Goal: Transaction & Acquisition: Purchase product/service

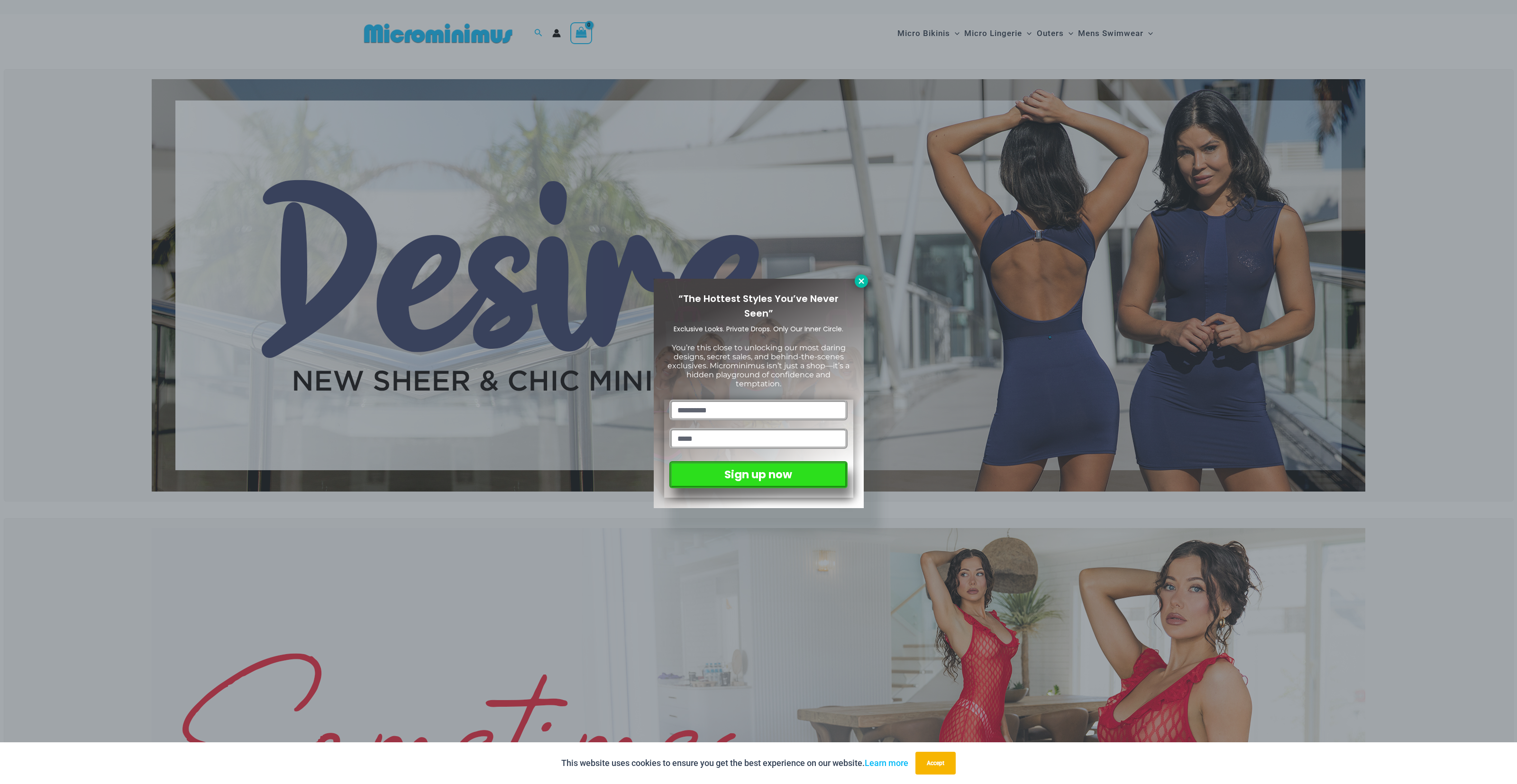
click at [858, 281] on icon at bounding box center [862, 281] width 9 height 9
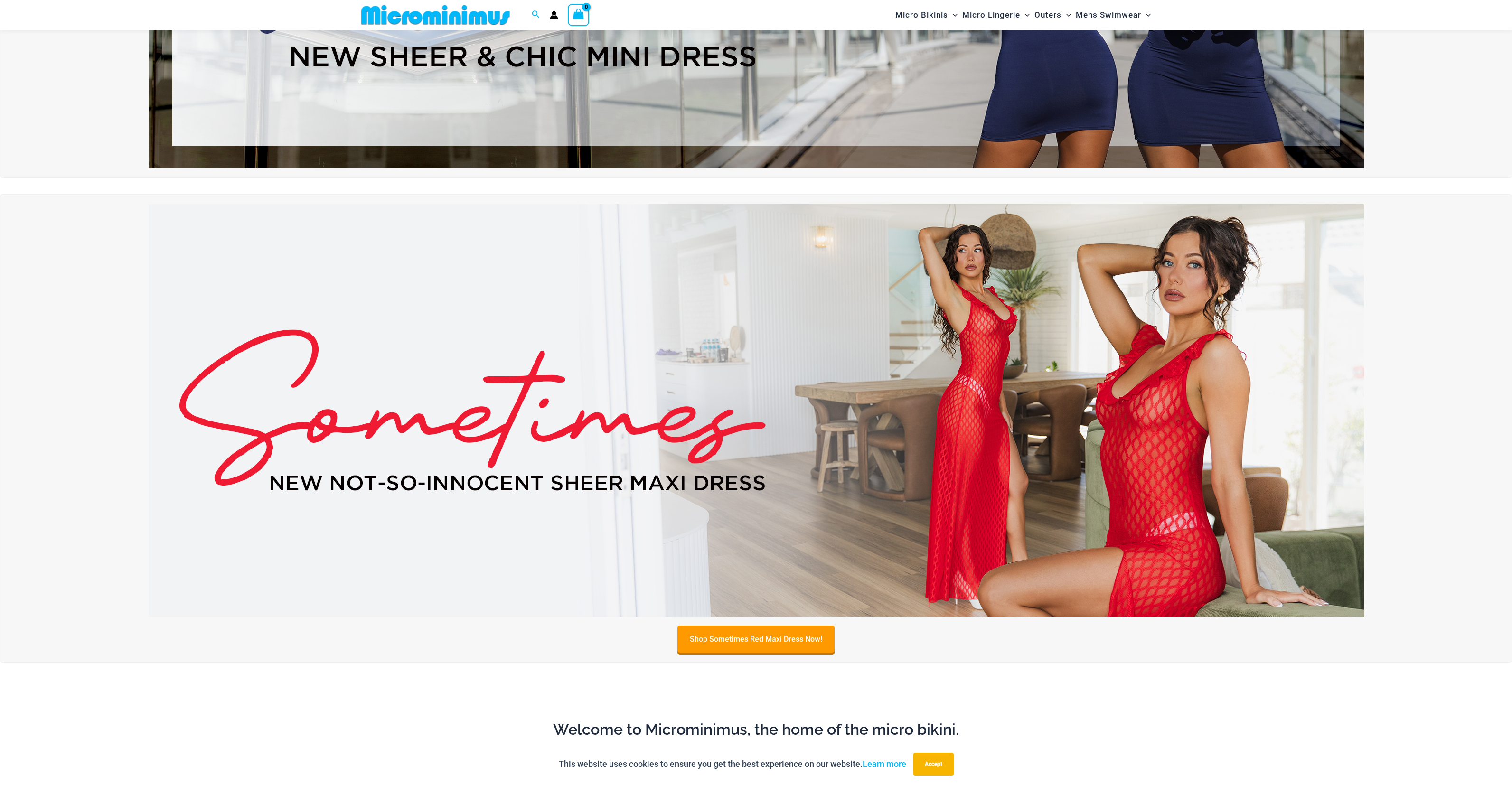
scroll to position [319, 0]
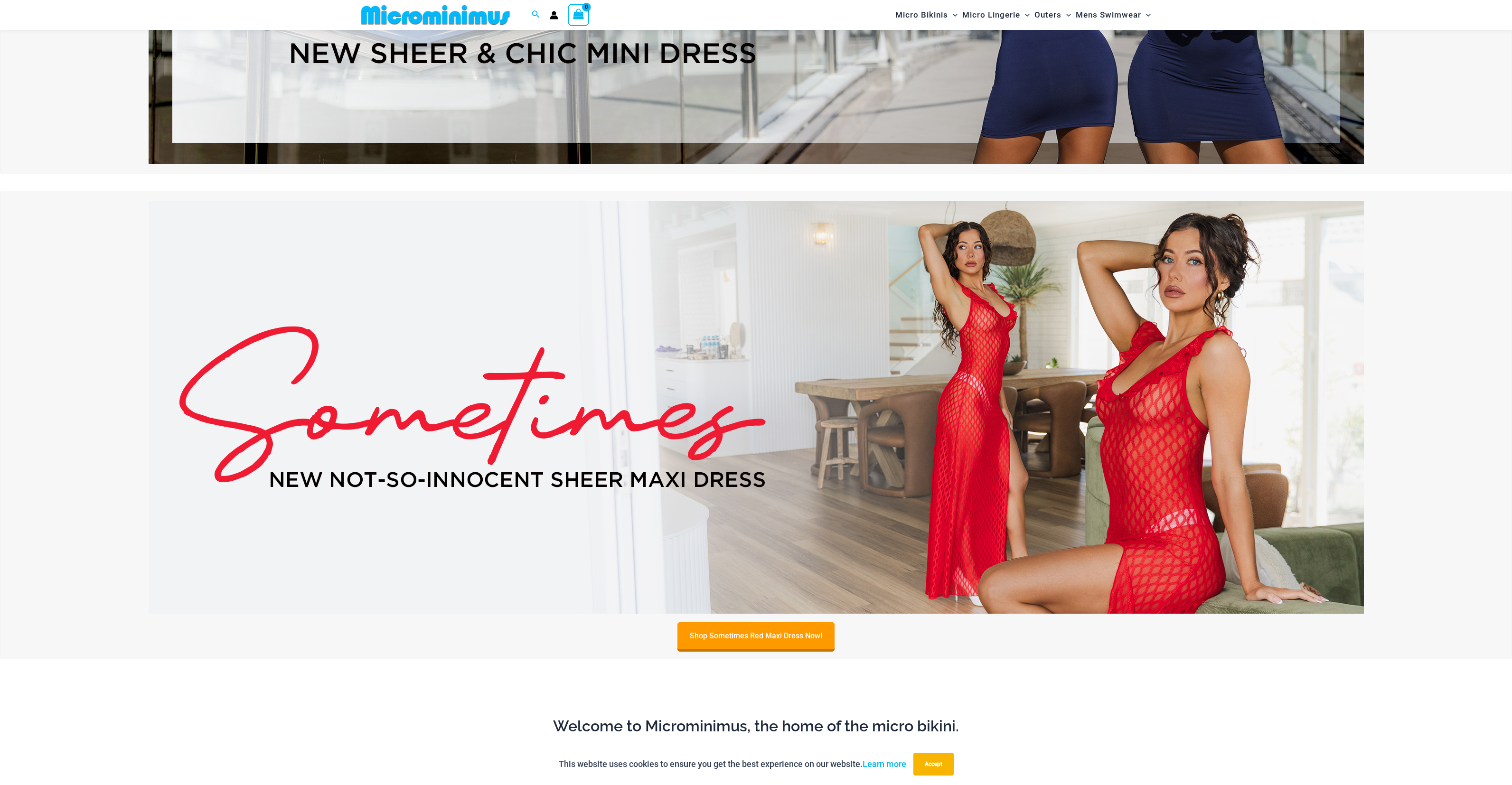
click at [640, 411] on img at bounding box center [756, 407] width 1216 height 413
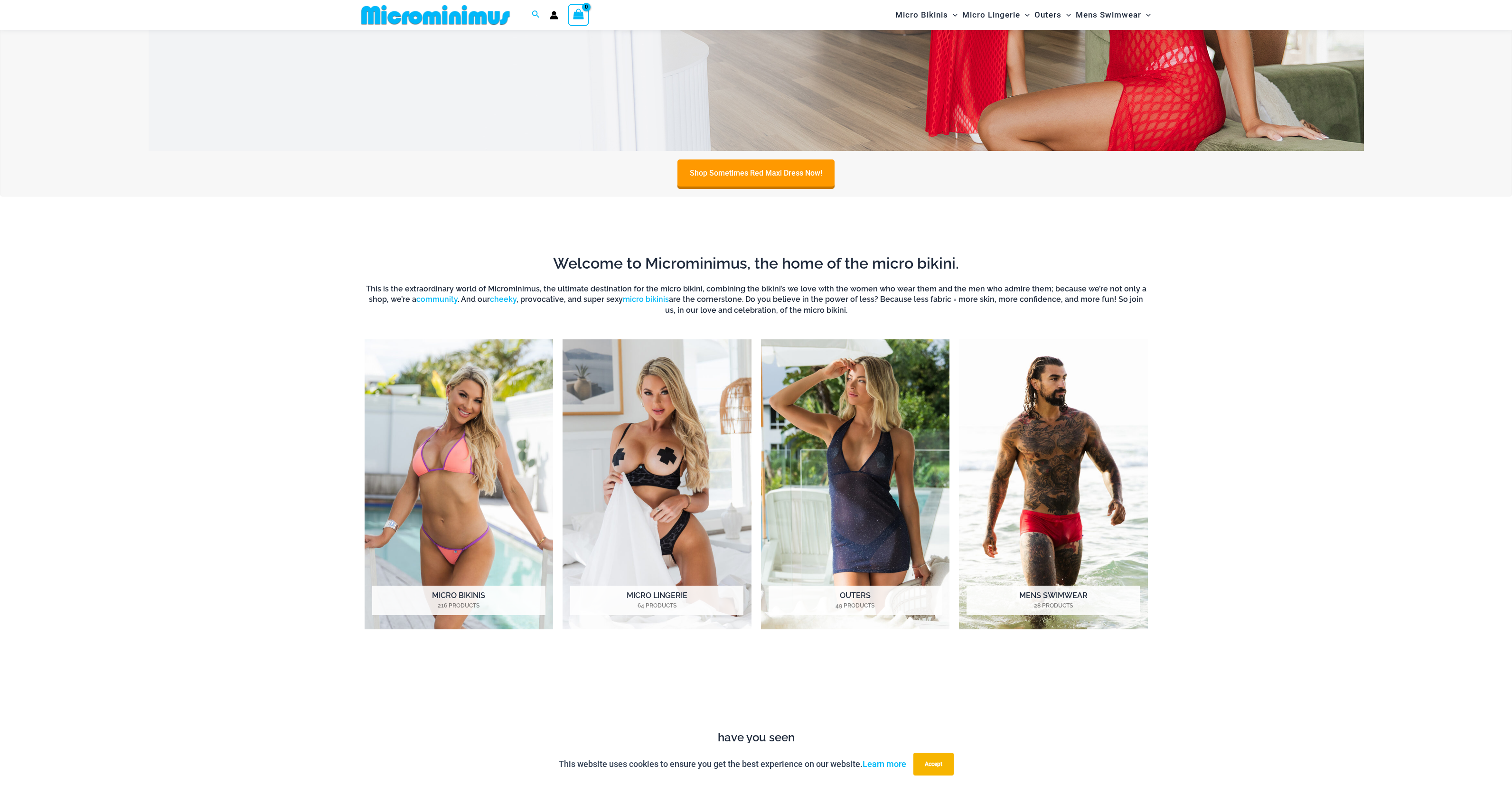
scroll to position [786, 0]
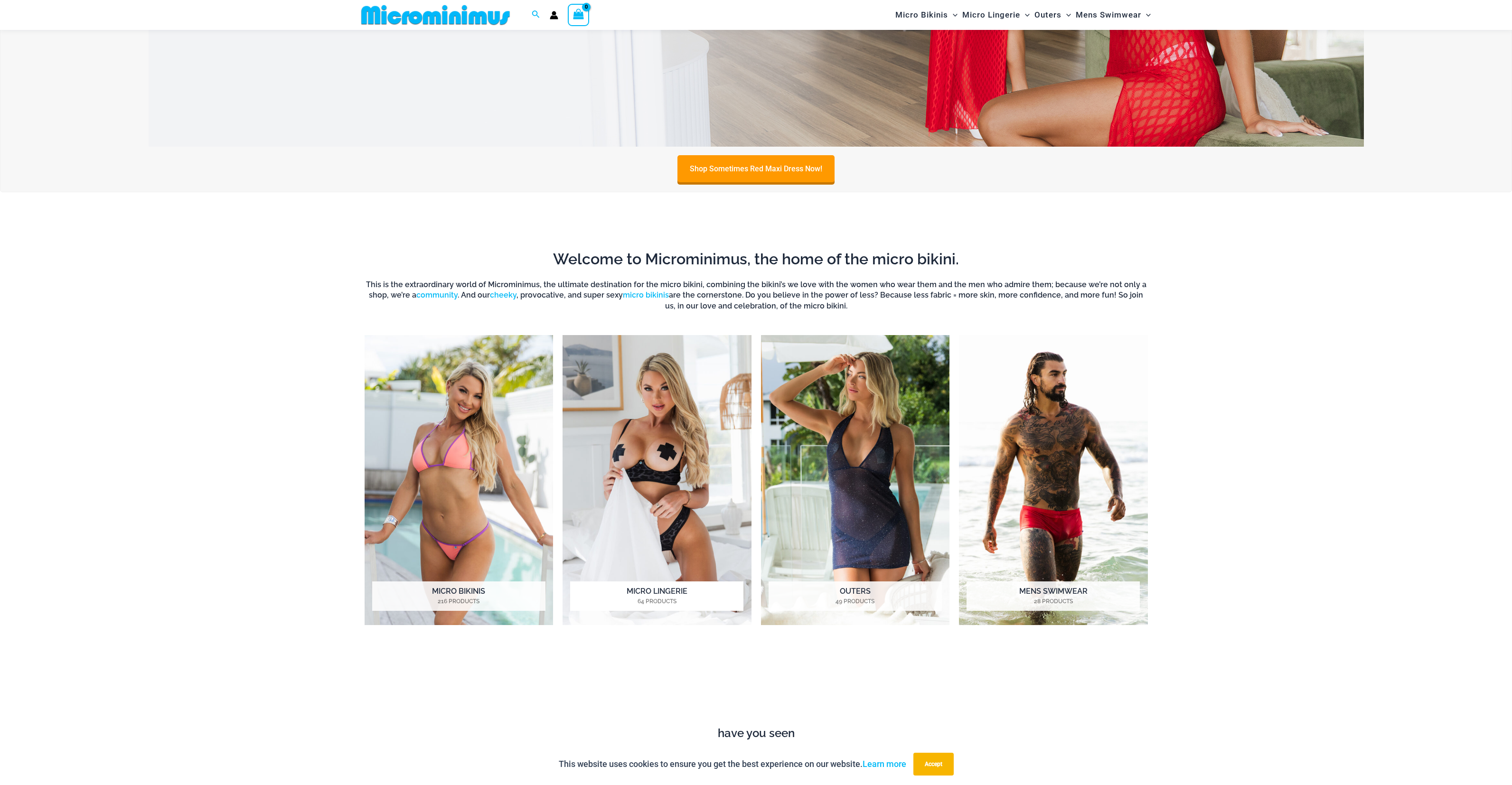
click at [715, 420] on img "Visit product category Micro Lingerie" at bounding box center [657, 480] width 189 height 290
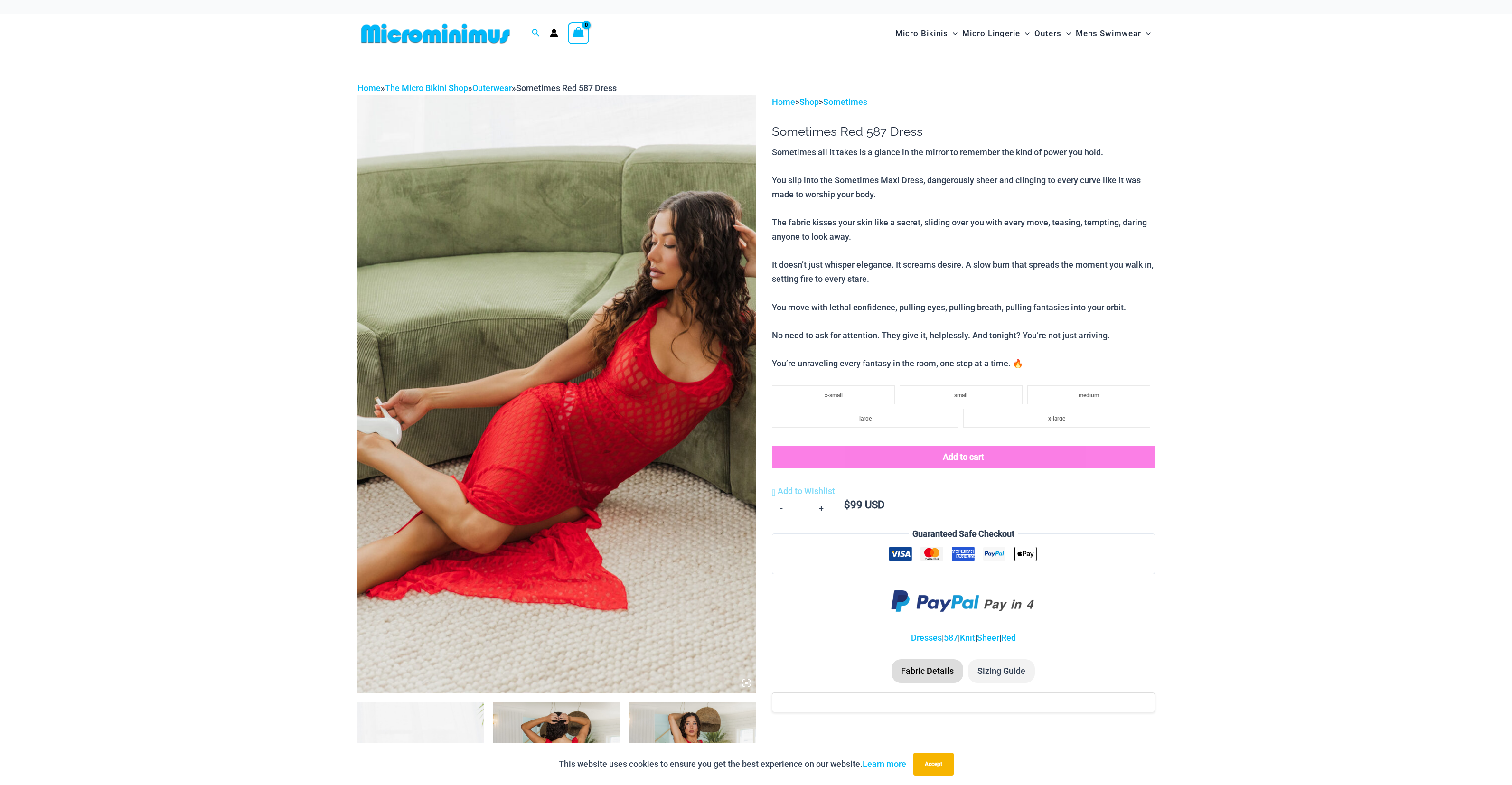
click at [485, 368] on img at bounding box center [557, 394] width 399 height 598
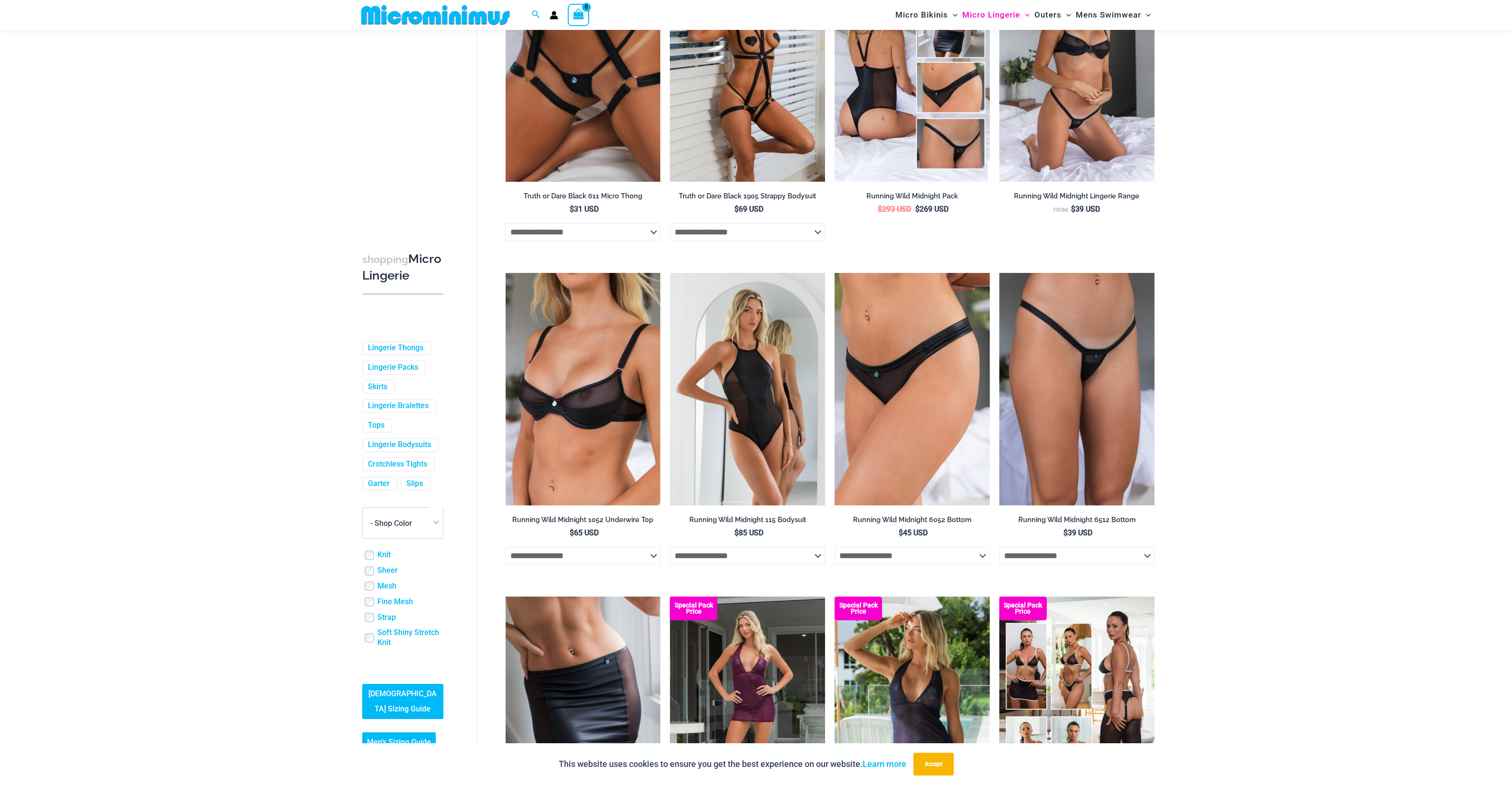
scroll to position [843, 0]
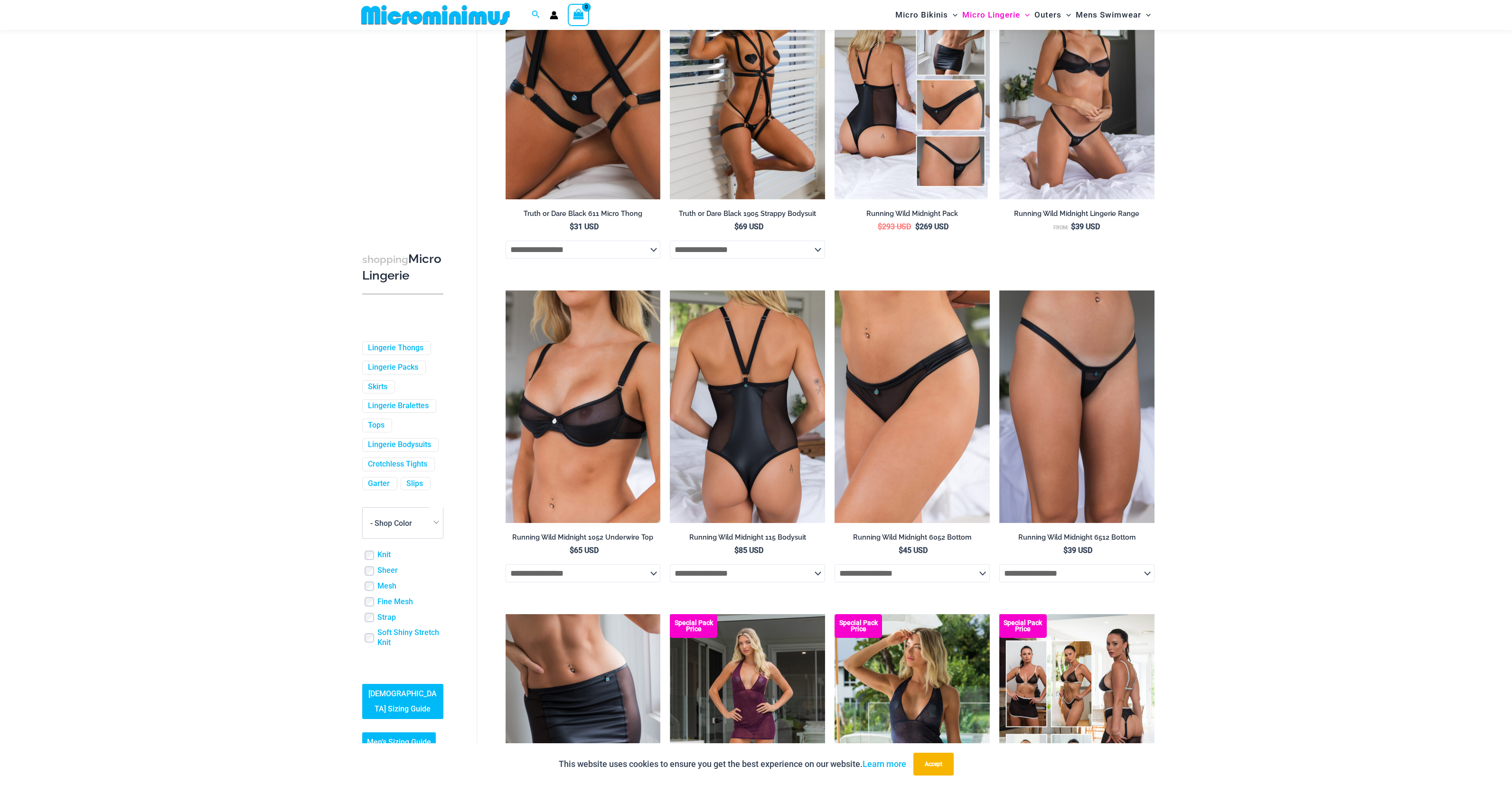
click at [779, 431] on img at bounding box center [748, 407] width 155 height 232
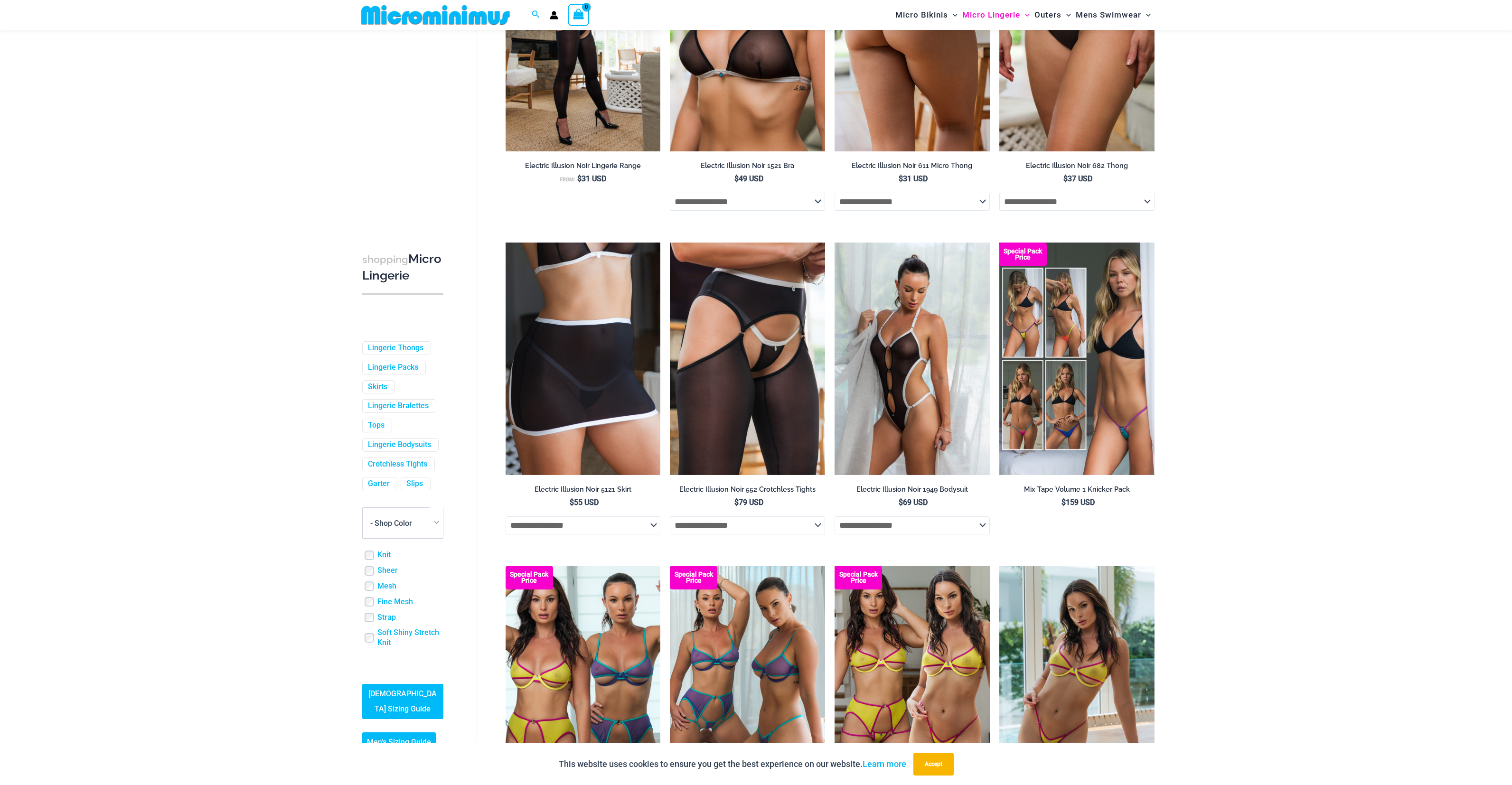
scroll to position [1974, 0]
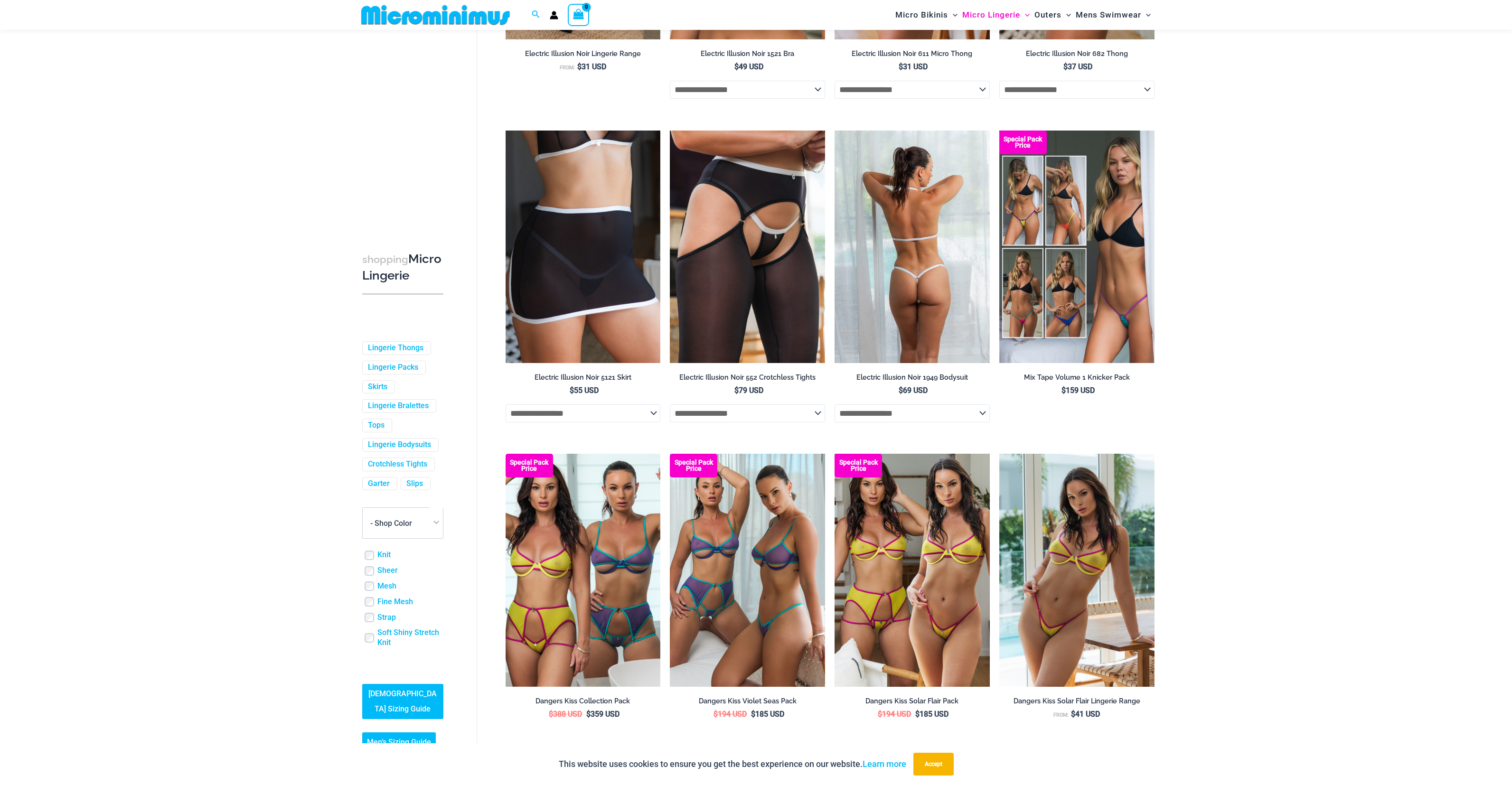
click at [892, 216] on img at bounding box center [913, 246] width 155 height 232
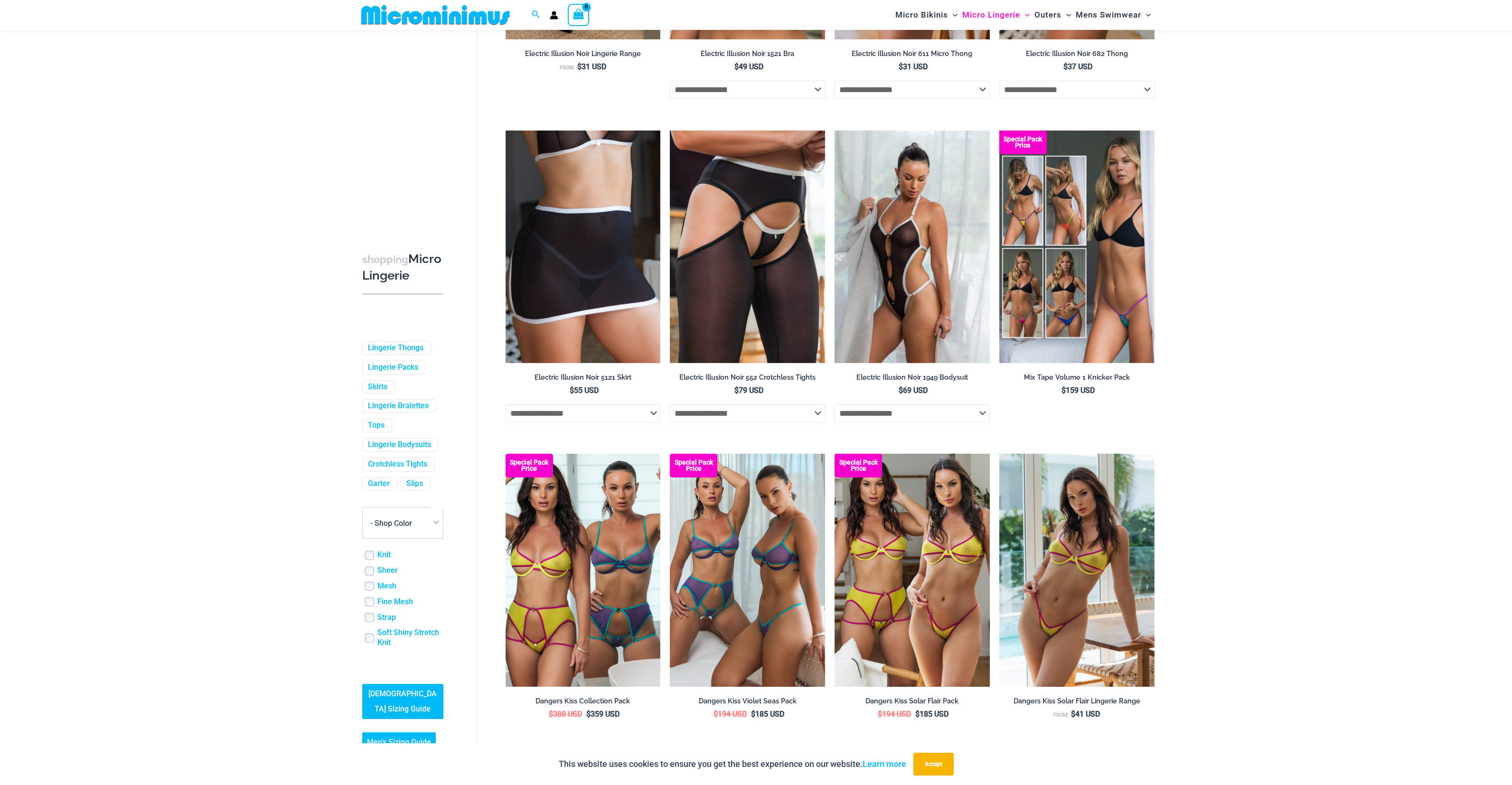
scroll to position [2238, 0]
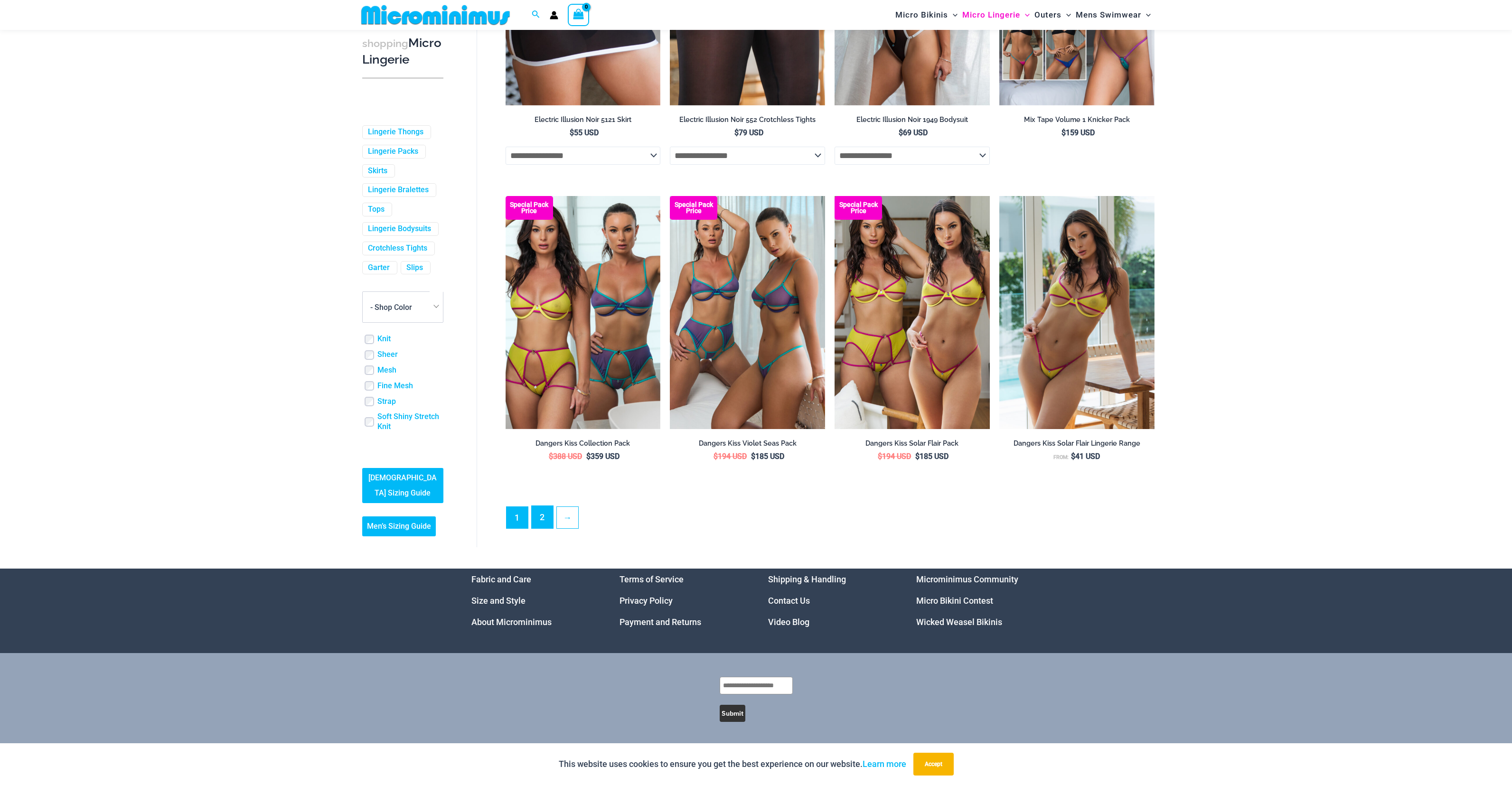
click at [540, 510] on link "2" at bounding box center [543, 517] width 22 height 22
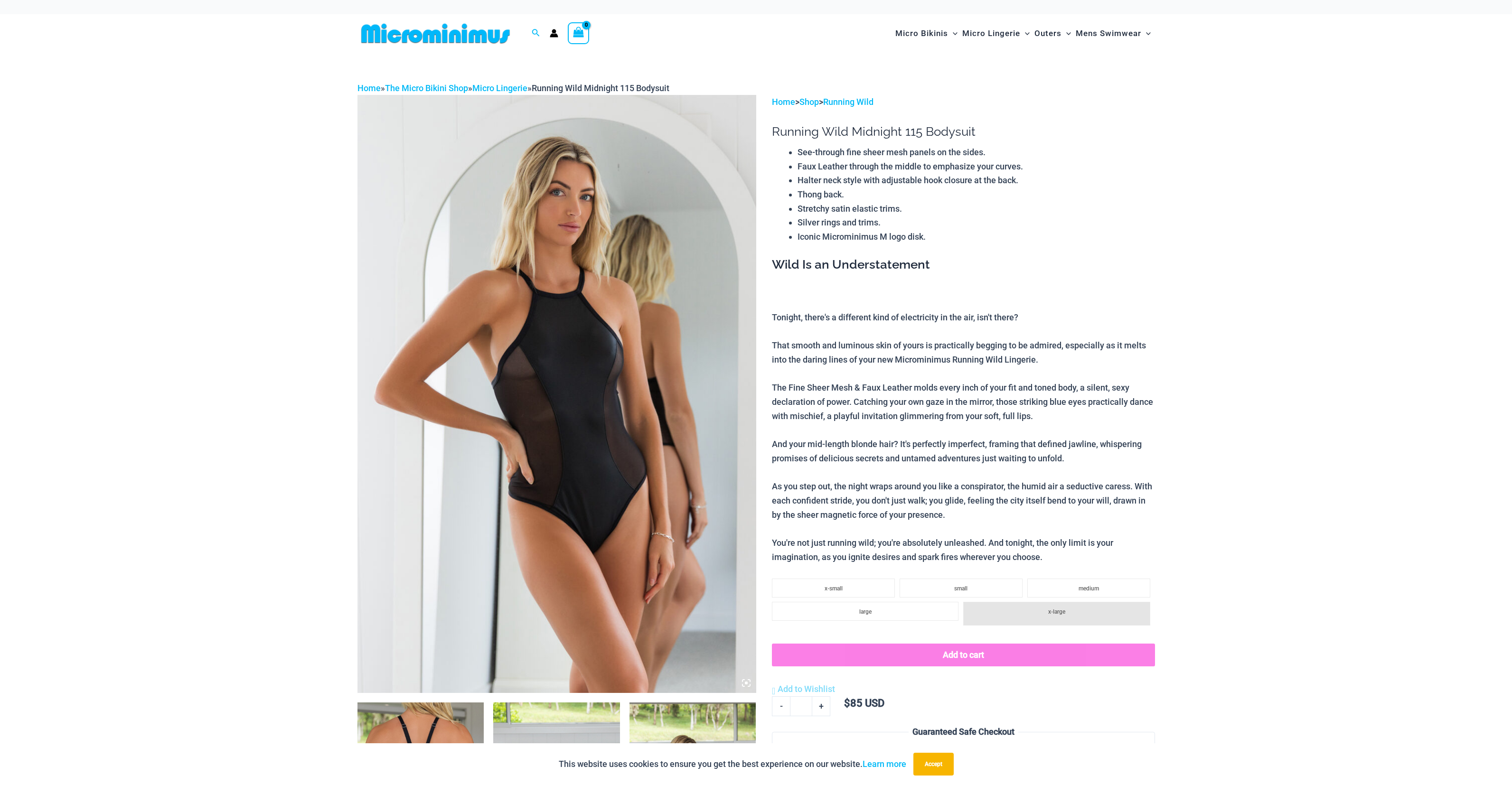
click at [466, 319] on img at bounding box center [557, 394] width 399 height 598
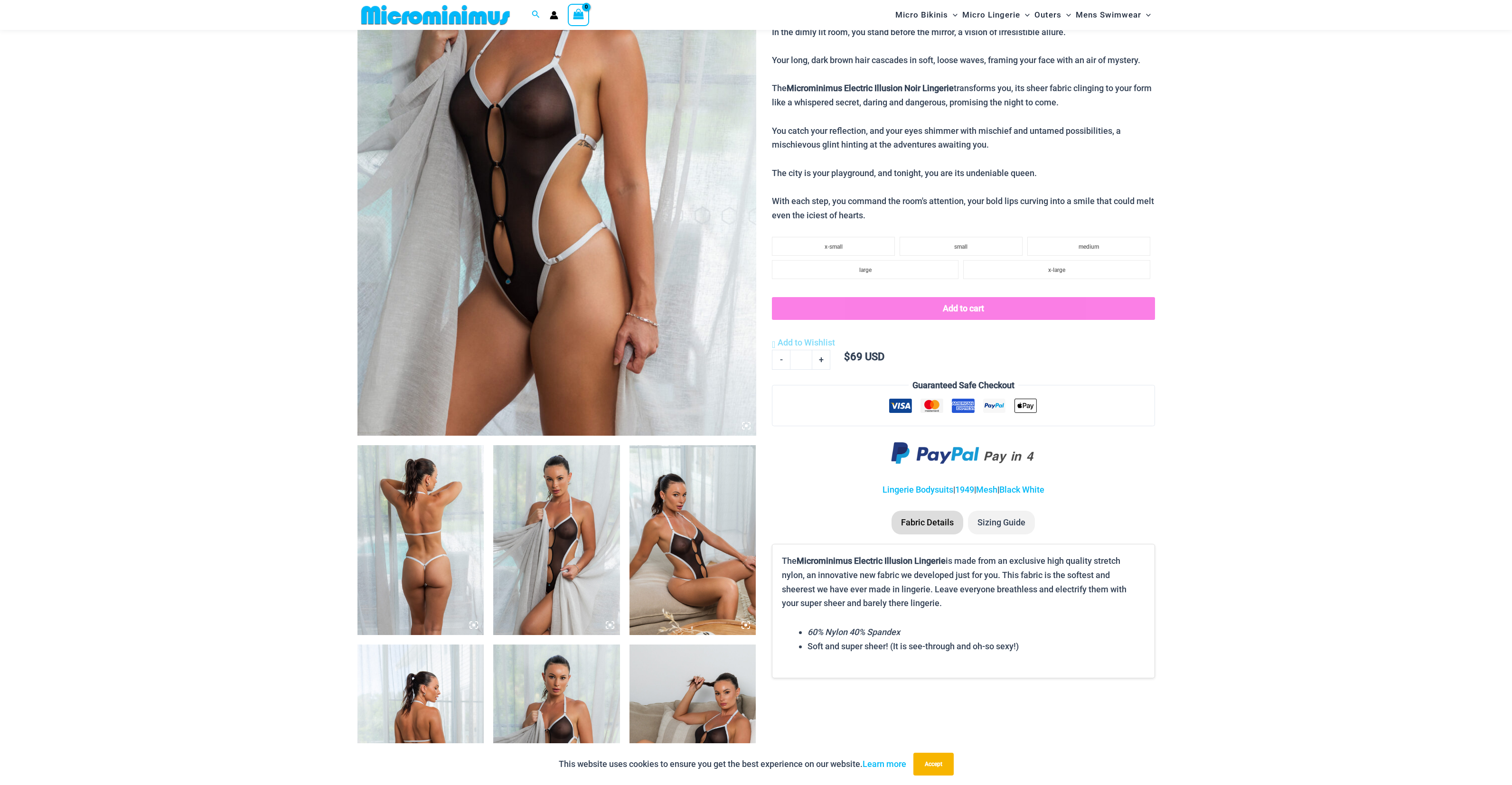
scroll to position [247, 0]
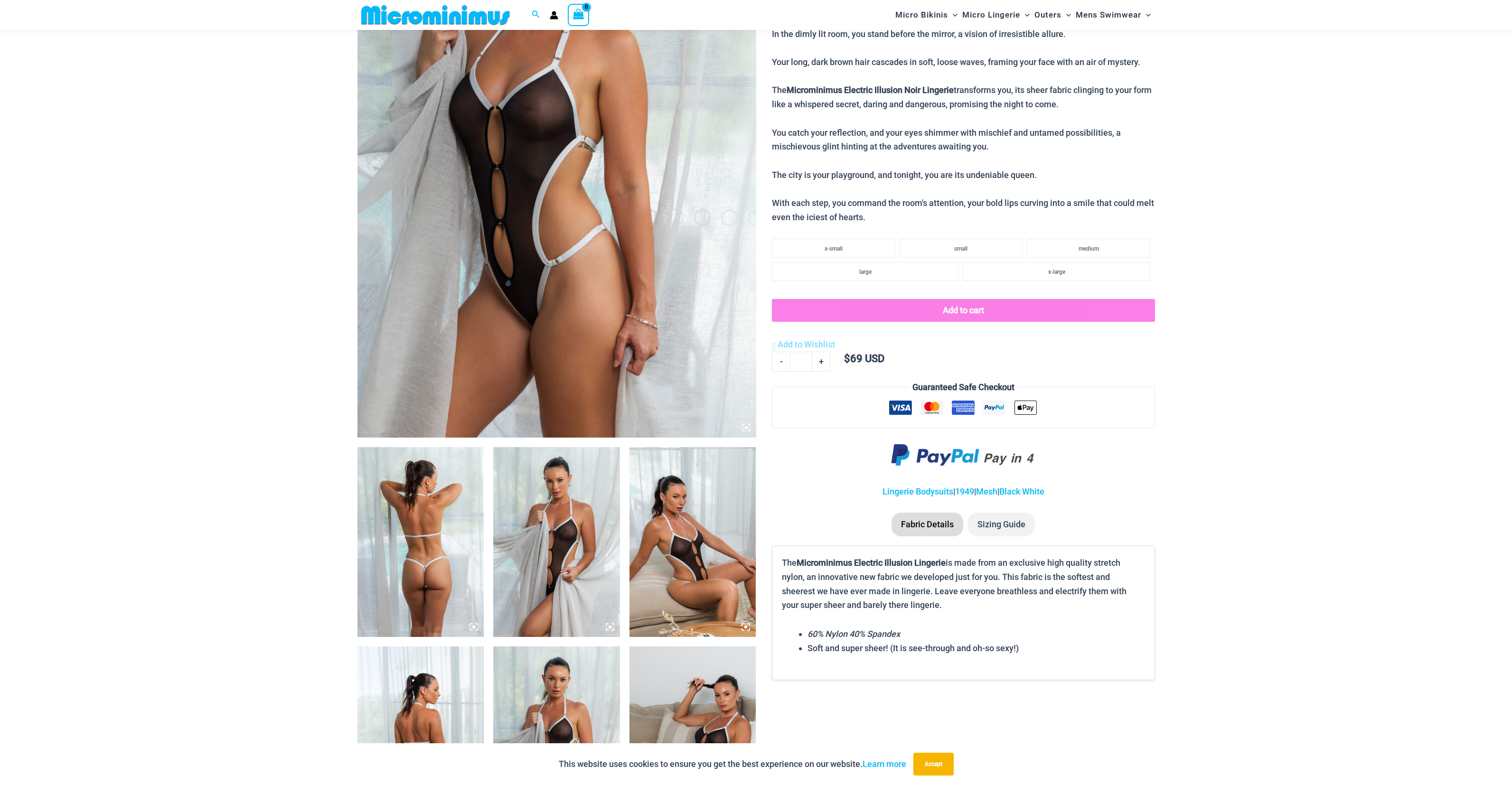
click at [538, 613] on img at bounding box center [557, 543] width 127 height 190
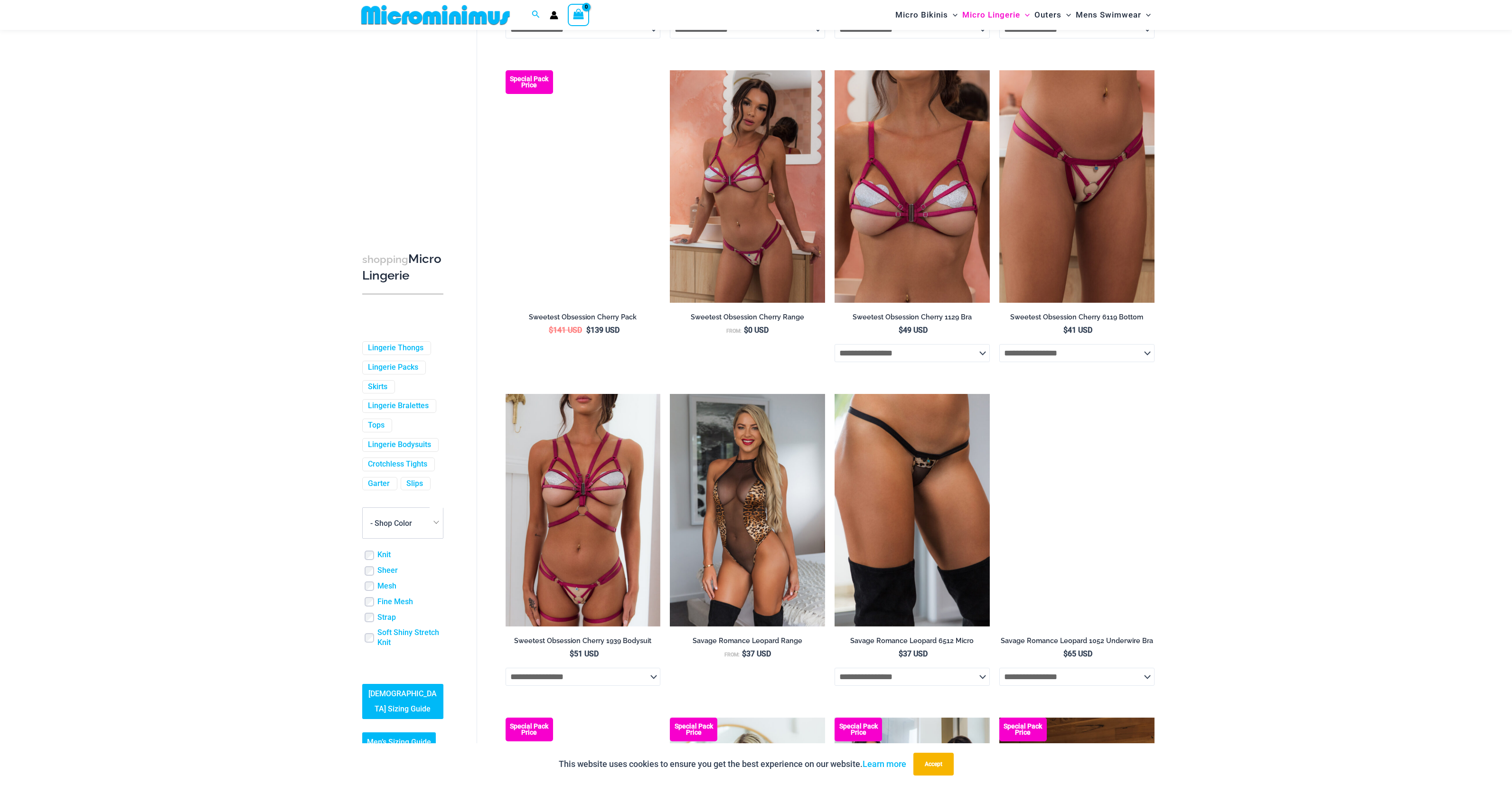
scroll to position [1723, 0]
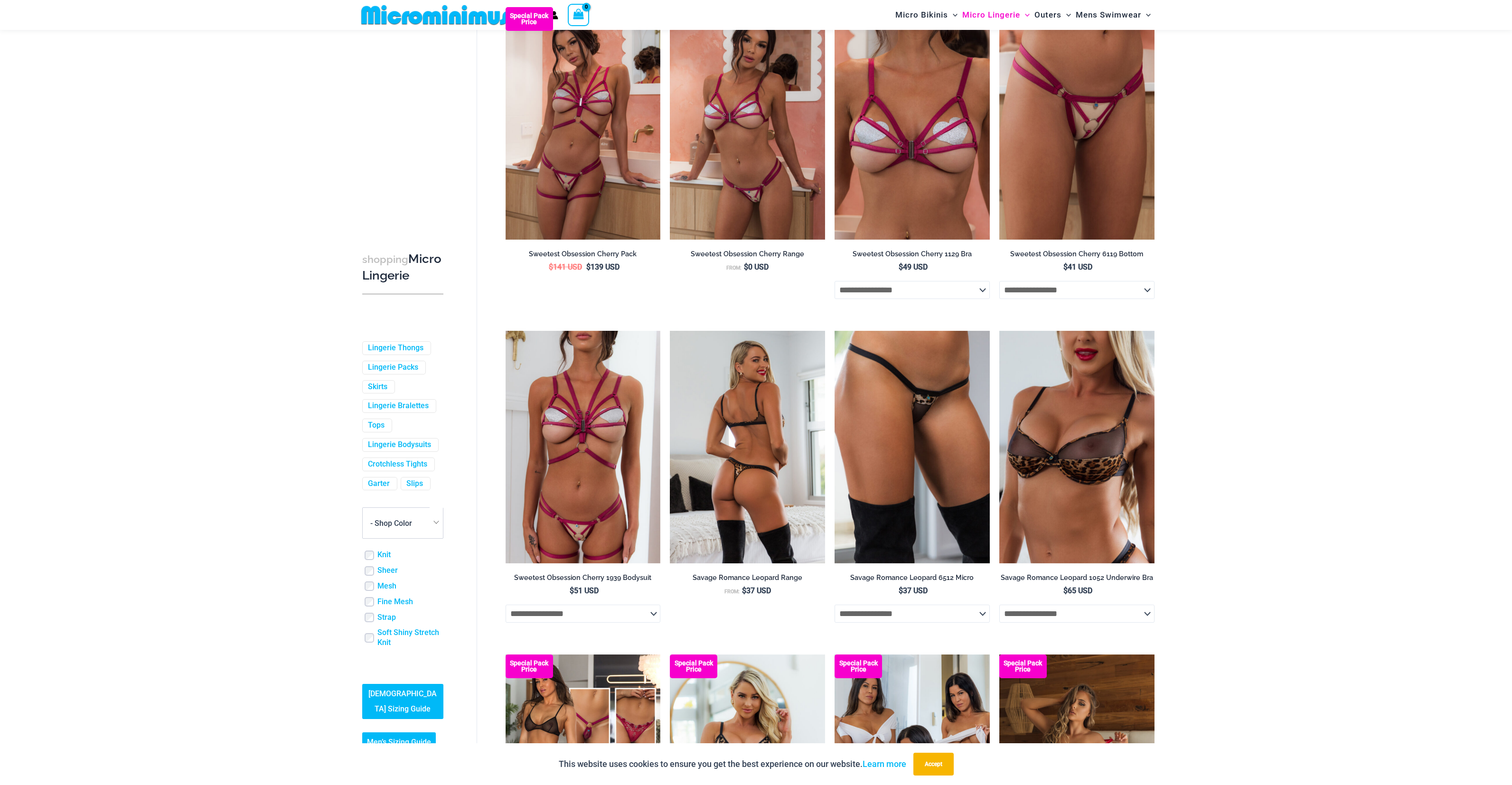
click at [737, 390] on img at bounding box center [748, 447] width 155 height 232
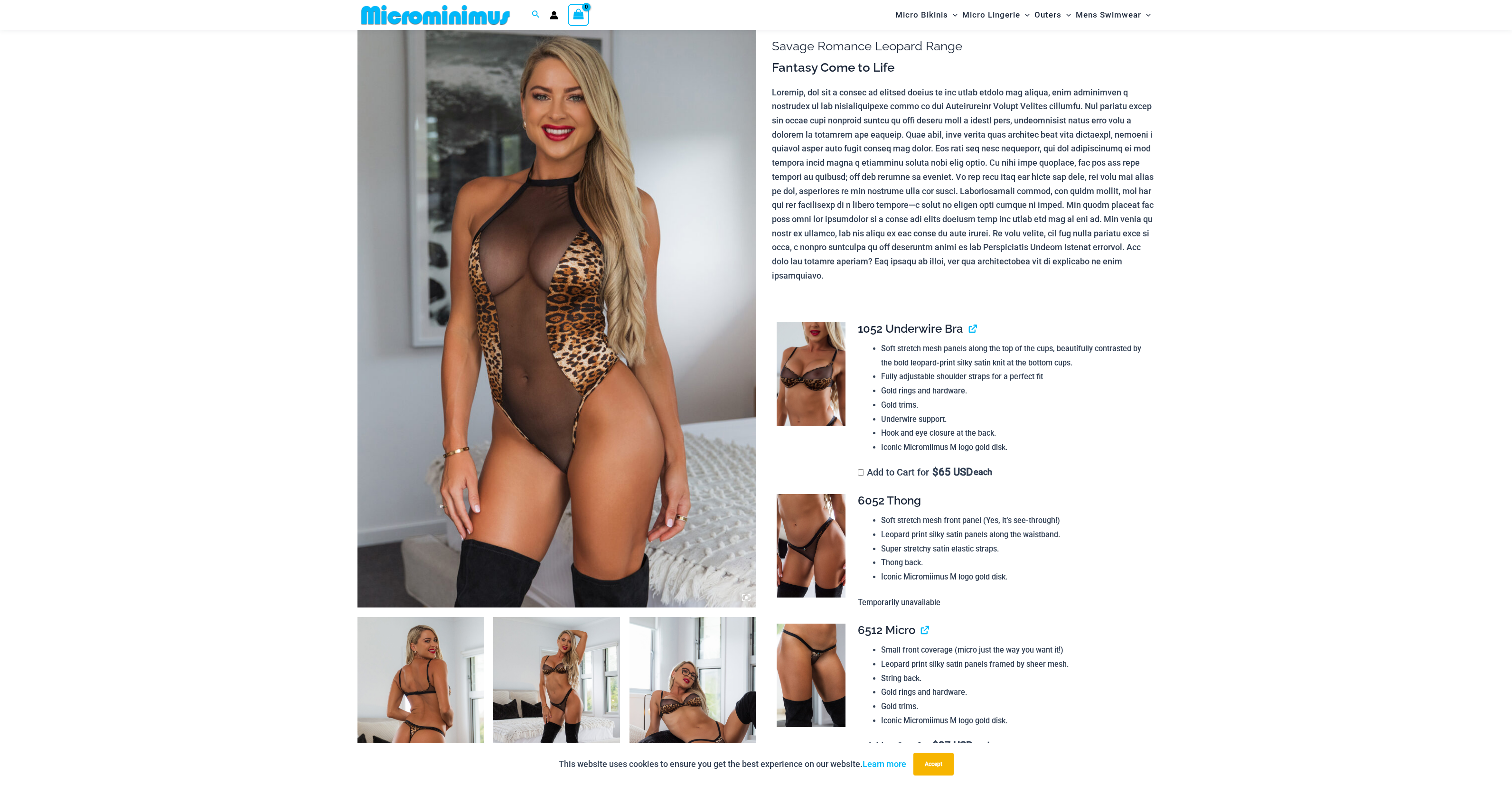
scroll to position [106, 0]
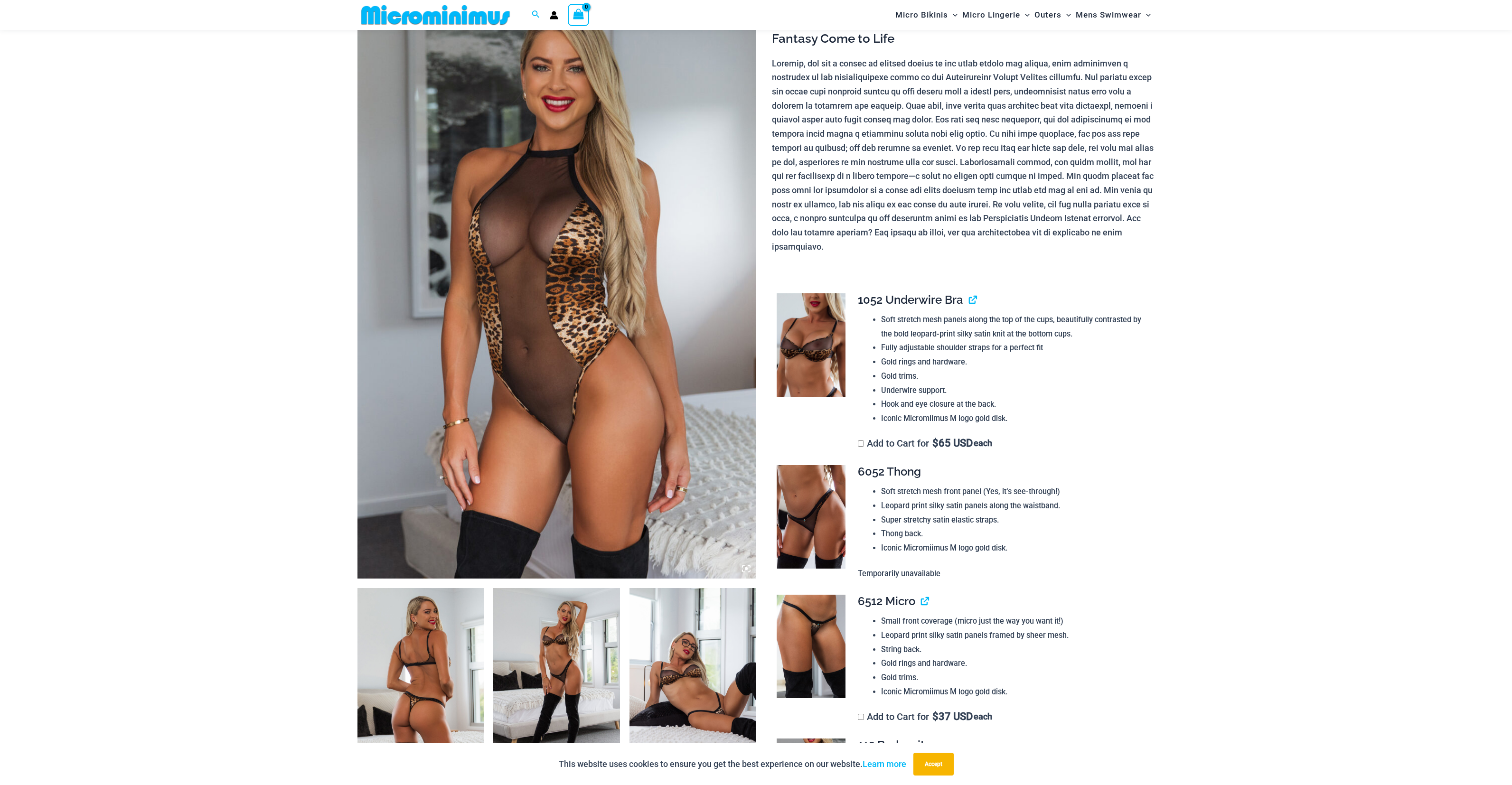
click at [510, 307] on img at bounding box center [557, 279] width 399 height 598
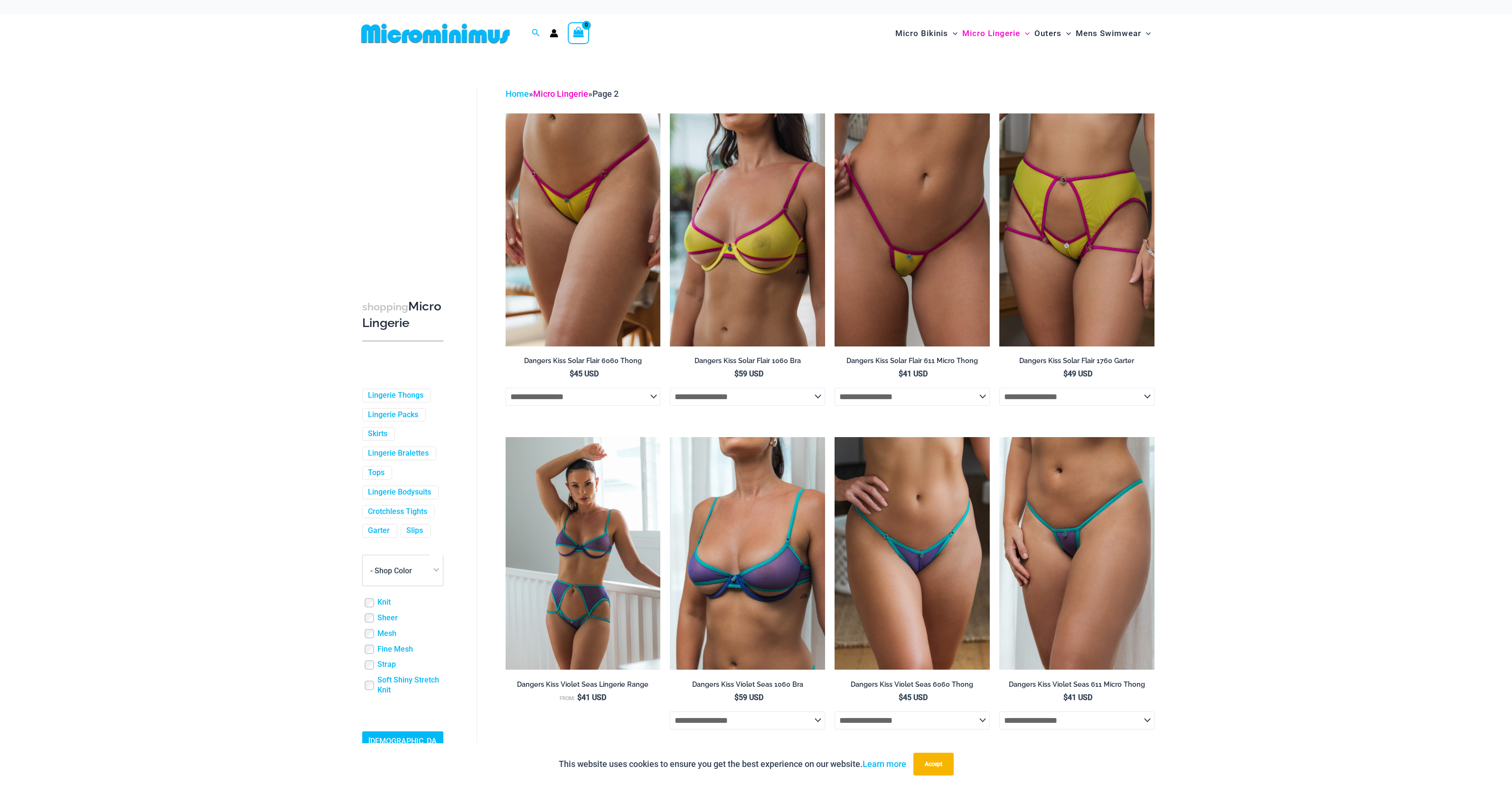
click at [568, 91] on link "Micro Lingerie" at bounding box center [561, 94] width 55 height 10
click at [572, 96] on link "Micro Lingerie" at bounding box center [561, 94] width 55 height 10
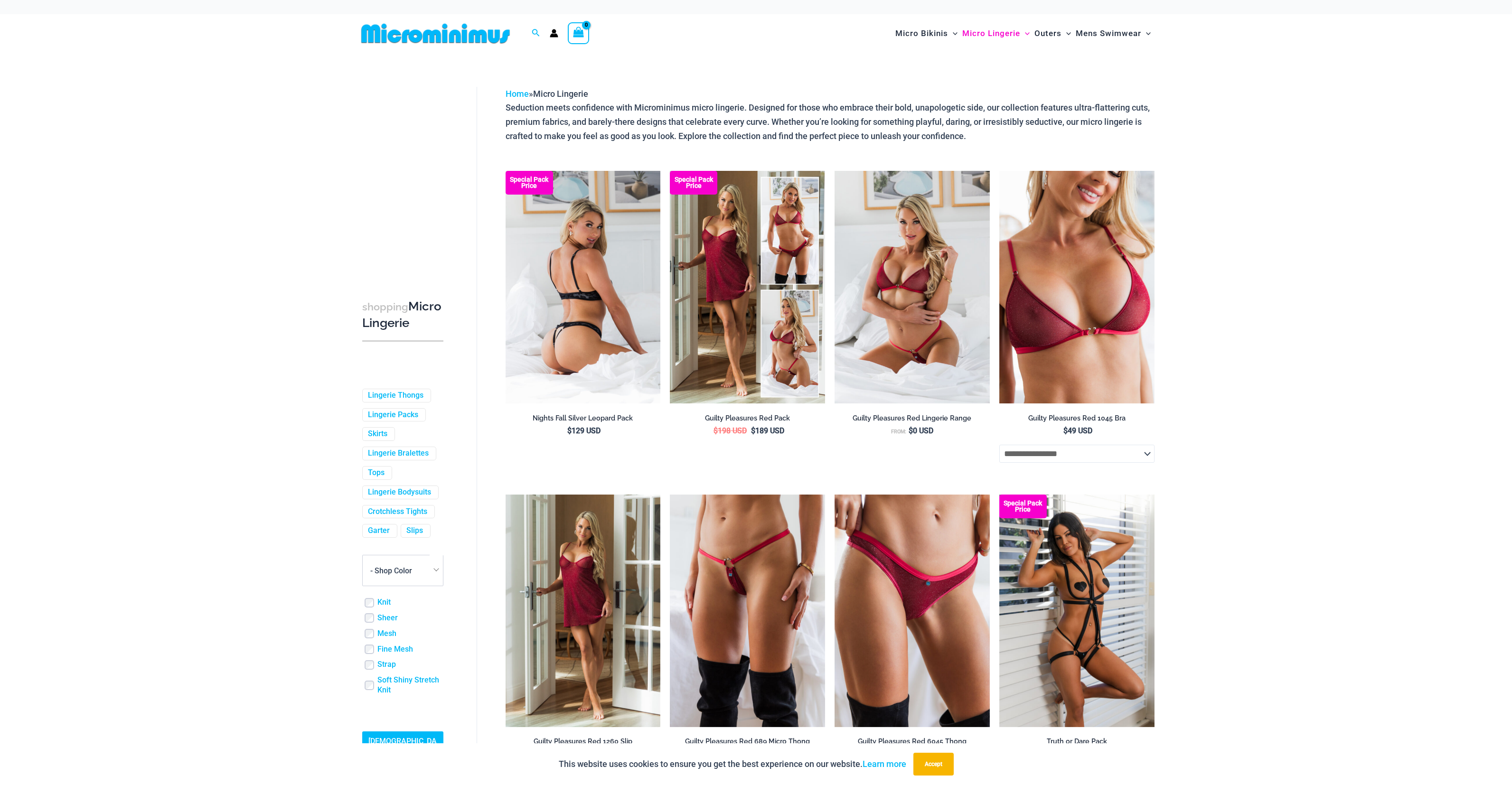
click at [536, 236] on img at bounding box center [584, 287] width 155 height 232
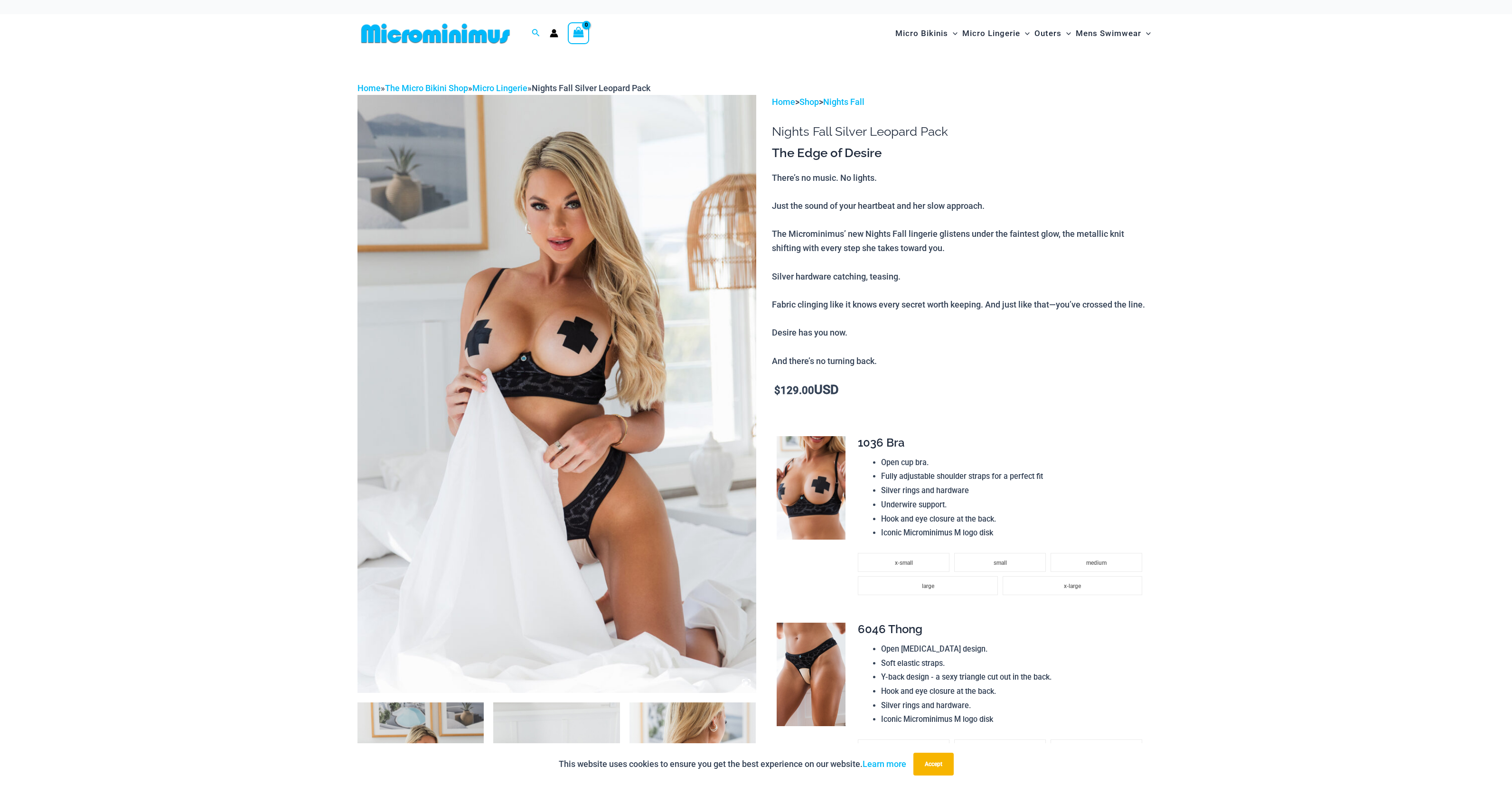
click at [576, 334] on img at bounding box center [557, 394] width 399 height 598
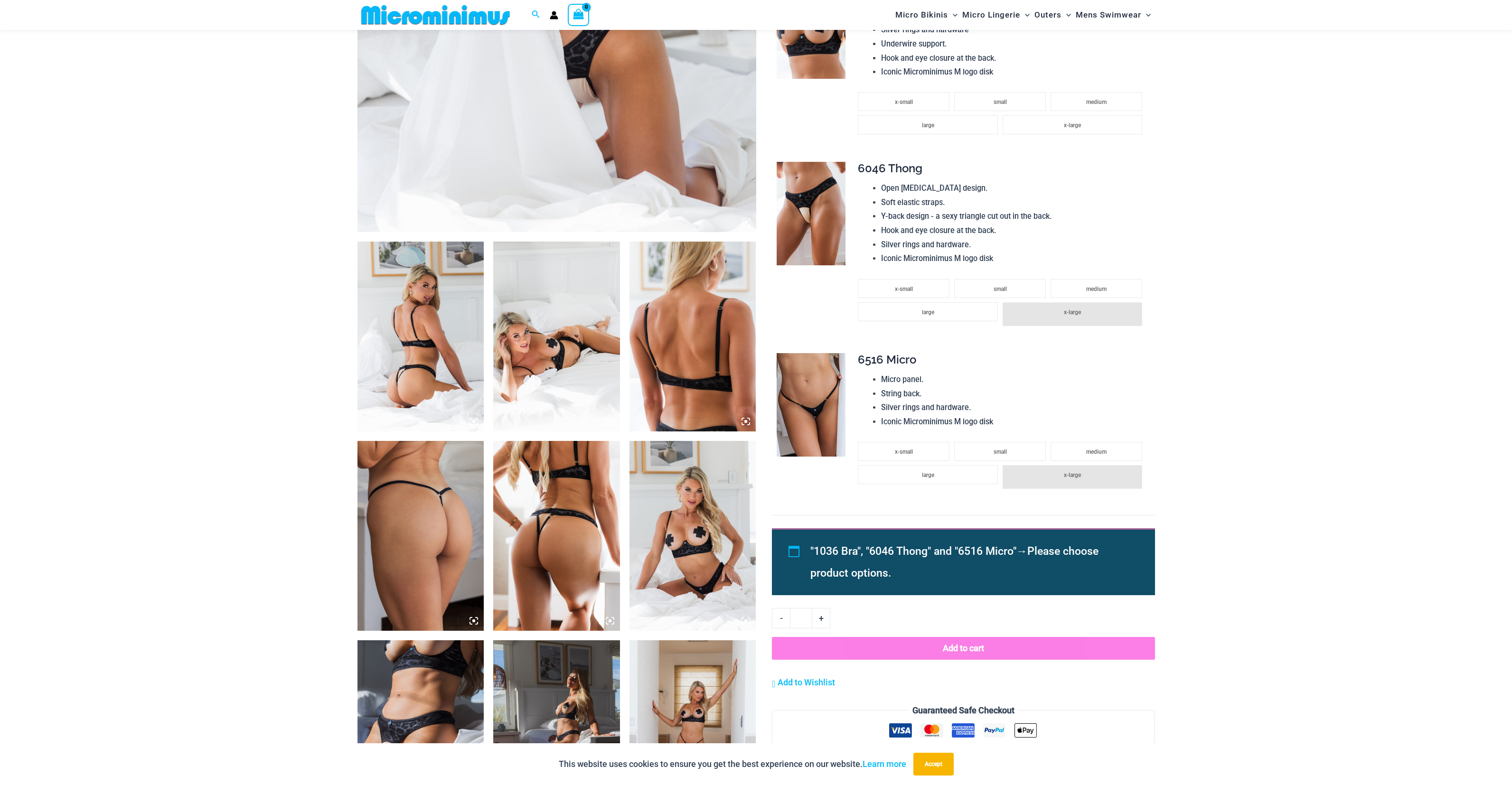
scroll to position [721, 0]
